Goal: Navigation & Orientation: Go to known website

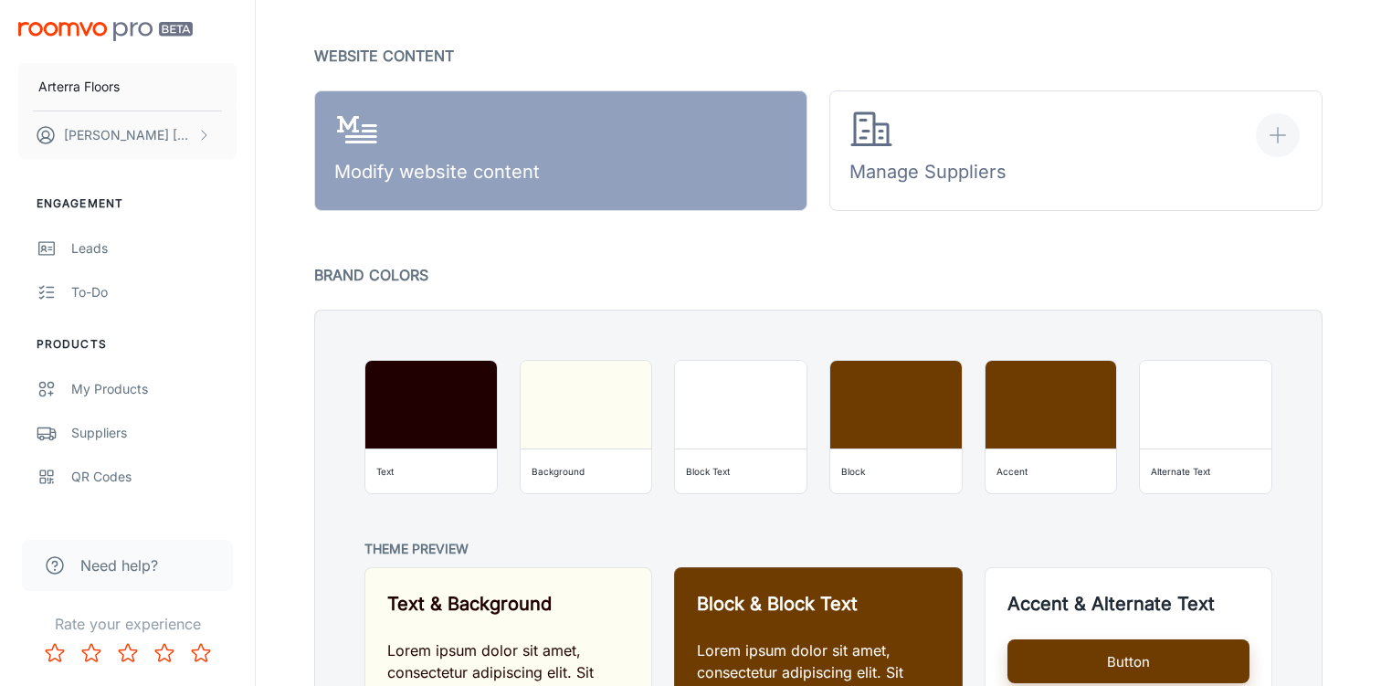
scroll to position [1334, 0]
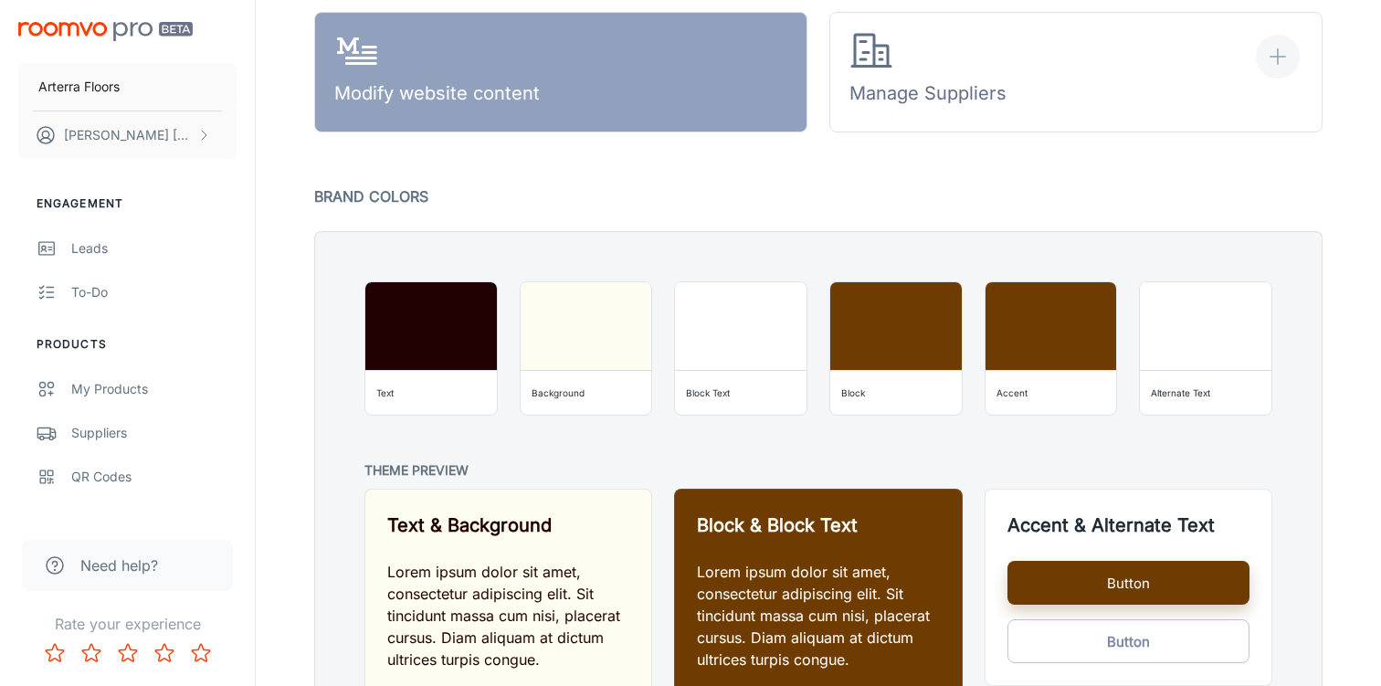
scroll to position [1378, 0]
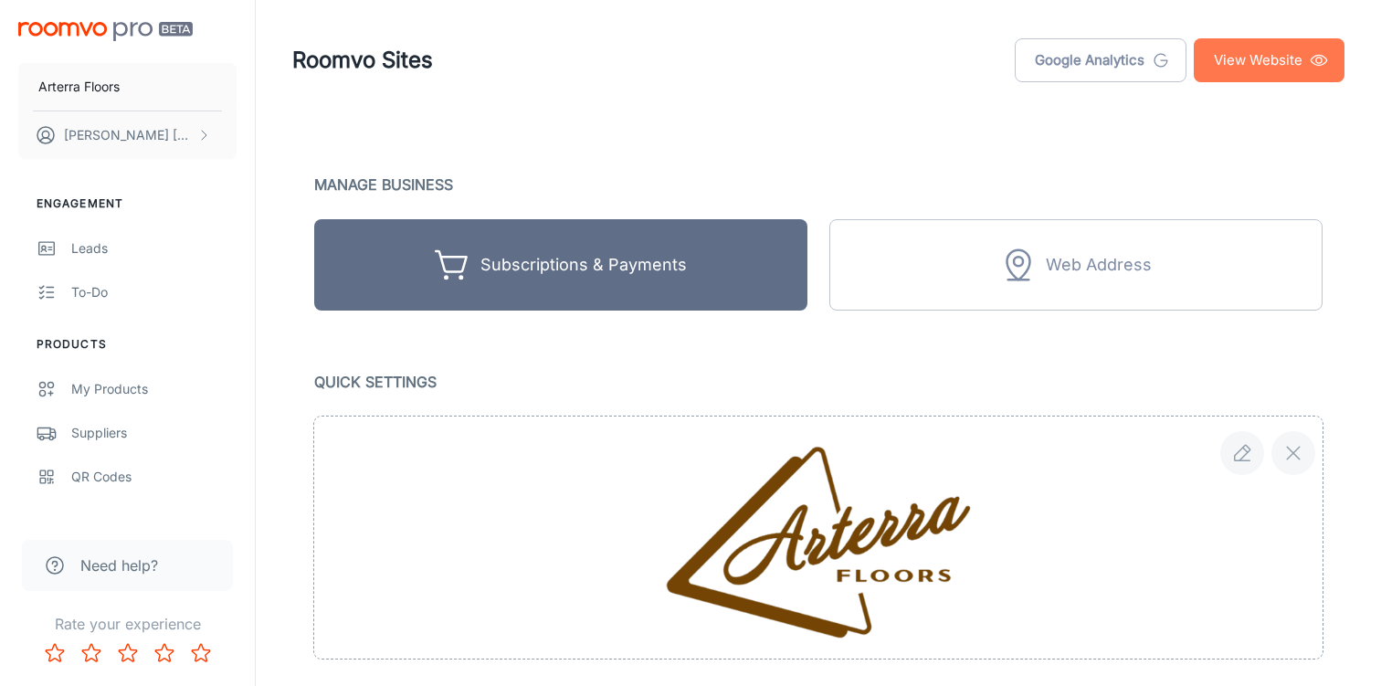
click at [1243, 61] on link "View Website" at bounding box center [1268, 60] width 151 height 44
